Goal: Information Seeking & Learning: Learn about a topic

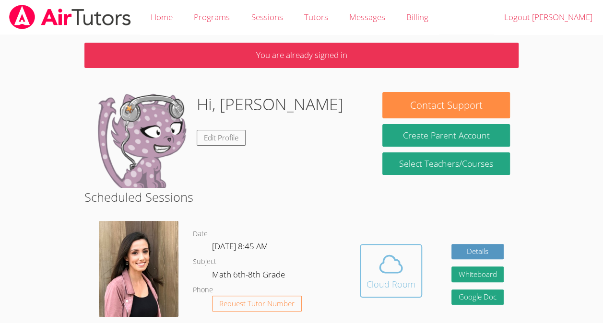
click at [395, 279] on div "Cloud Room" at bounding box center [390, 284] width 49 height 13
click at [396, 264] on icon at bounding box center [390, 264] width 27 height 27
click at [395, 274] on icon at bounding box center [390, 264] width 27 height 27
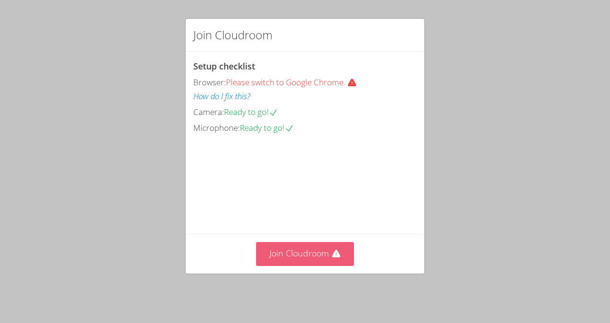
click at [321, 261] on button "Join Cloudroom" at bounding box center [305, 254] width 98 height 24
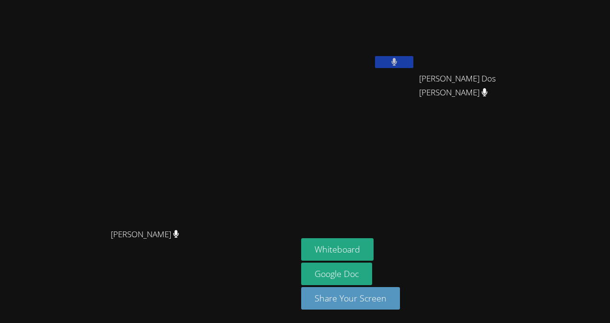
click at [297, 171] on main "Marissa Syracusa Marissa Syracusa" at bounding box center [148, 161] width 297 height 323
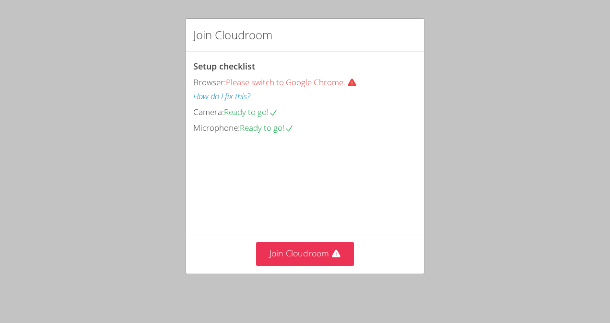
click at [334, 214] on video at bounding box center [265, 178] width 144 height 72
click at [345, 259] on button "Join Cloudroom" at bounding box center [305, 254] width 98 height 24
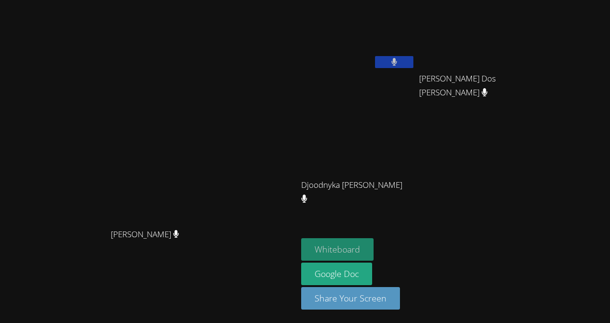
click at [374, 241] on button "Whiteboard" at bounding box center [337, 249] width 72 height 23
click at [135, 99] on video at bounding box center [149, 142] width 144 height 163
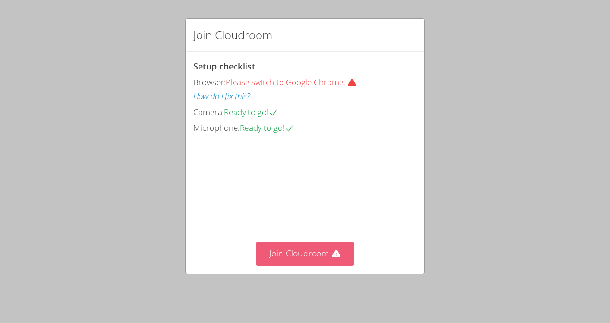
click at [321, 258] on button "Join Cloudroom" at bounding box center [305, 254] width 98 height 24
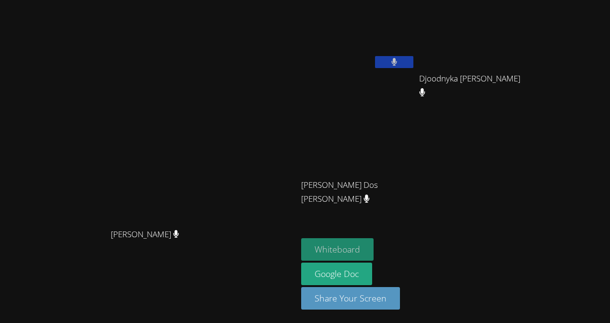
click at [374, 251] on button "Whiteboard" at bounding box center [337, 249] width 72 height 23
click at [413, 69] on div at bounding box center [394, 63] width 38 height 14
click at [413, 65] on button at bounding box center [394, 62] width 38 height 12
click at [413, 56] on button at bounding box center [394, 62] width 38 height 12
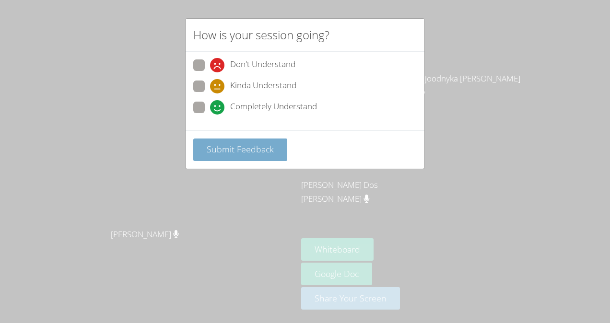
click at [228, 147] on span "Submit Feedback" at bounding box center [240, 149] width 67 height 12
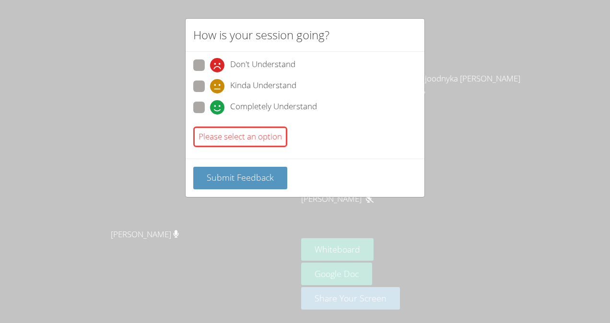
click at [255, 120] on div "Don't Understand Kinda Understand Completely Understand Please select an option" at bounding box center [304, 105] width 223 height 92
click at [264, 80] on span "Kinda Understand" at bounding box center [263, 86] width 66 height 14
click at [218, 81] on input "Kinda Understand" at bounding box center [214, 85] width 8 height 8
radio input "true"
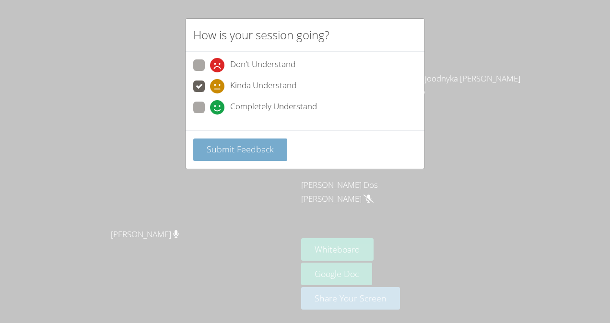
click at [265, 148] on span "Submit Feedback" at bounding box center [240, 149] width 67 height 12
